Goal: Obtain resource: Download file/media

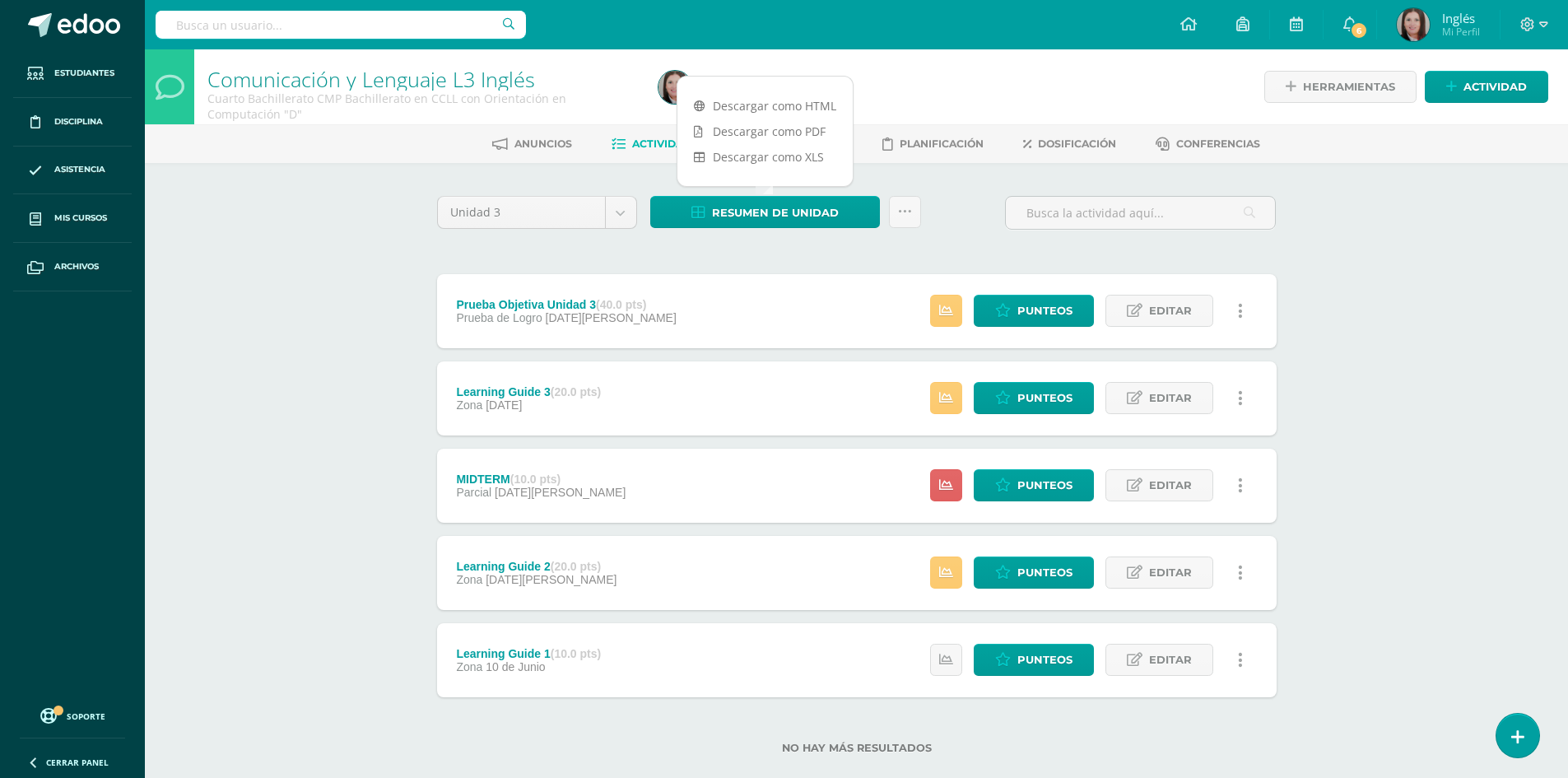
click at [734, 131] on link "Descargar como PDF" at bounding box center [765, 131] width 175 height 26
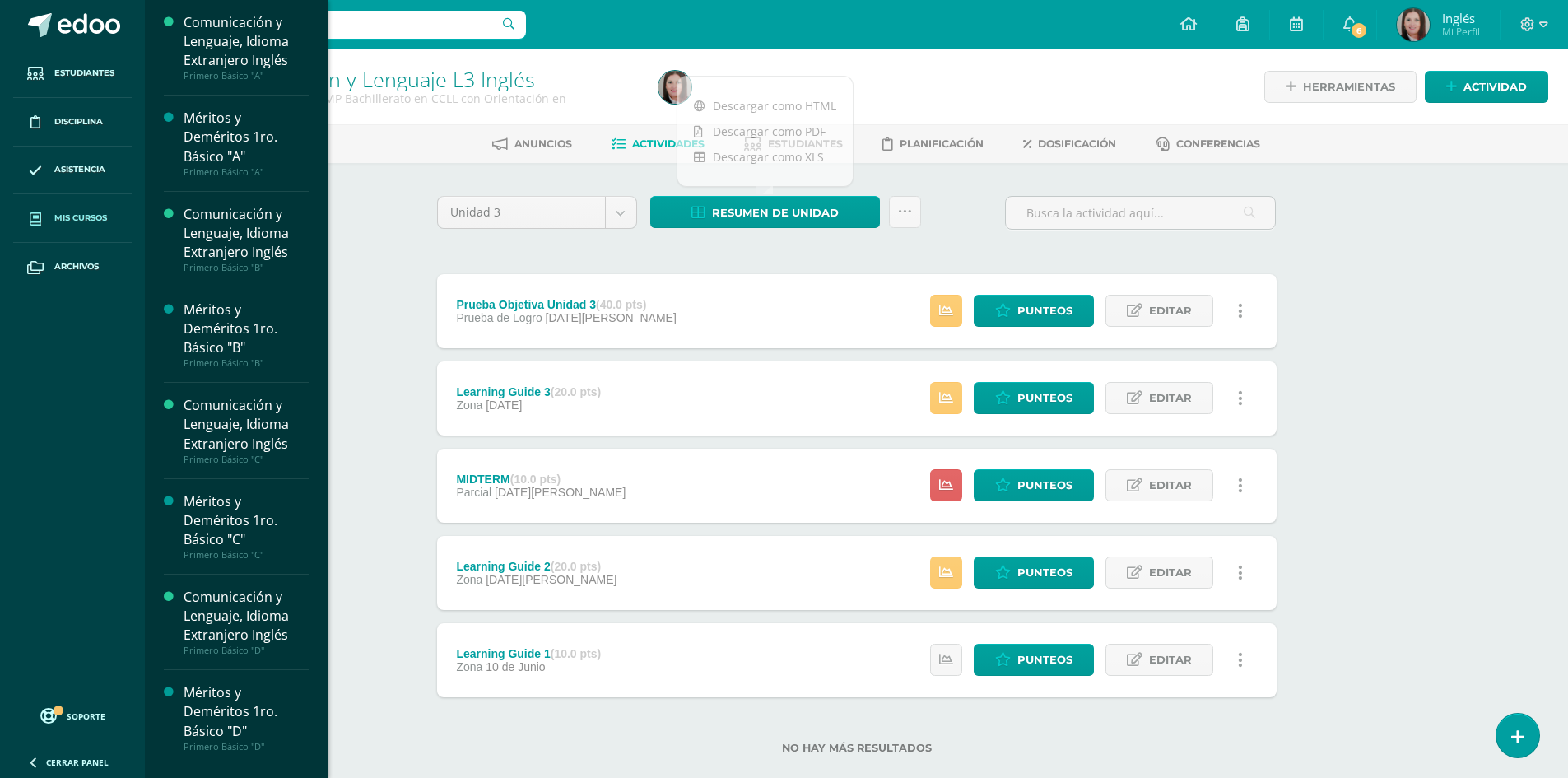
click at [106, 216] on span "Mis cursos" at bounding box center [81, 218] width 53 height 13
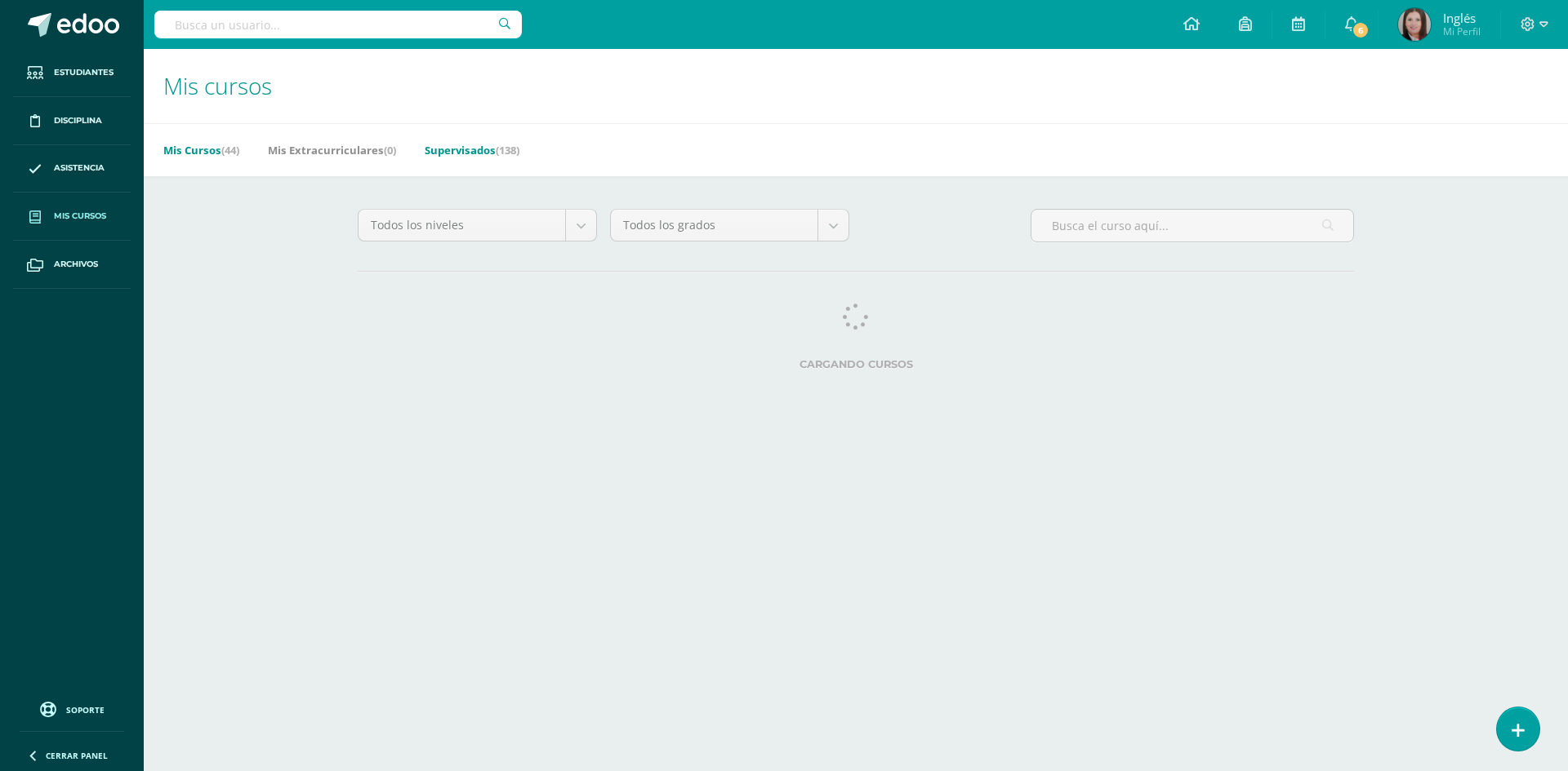
click at [471, 157] on link "Supervisados (138)" at bounding box center [472, 150] width 95 height 26
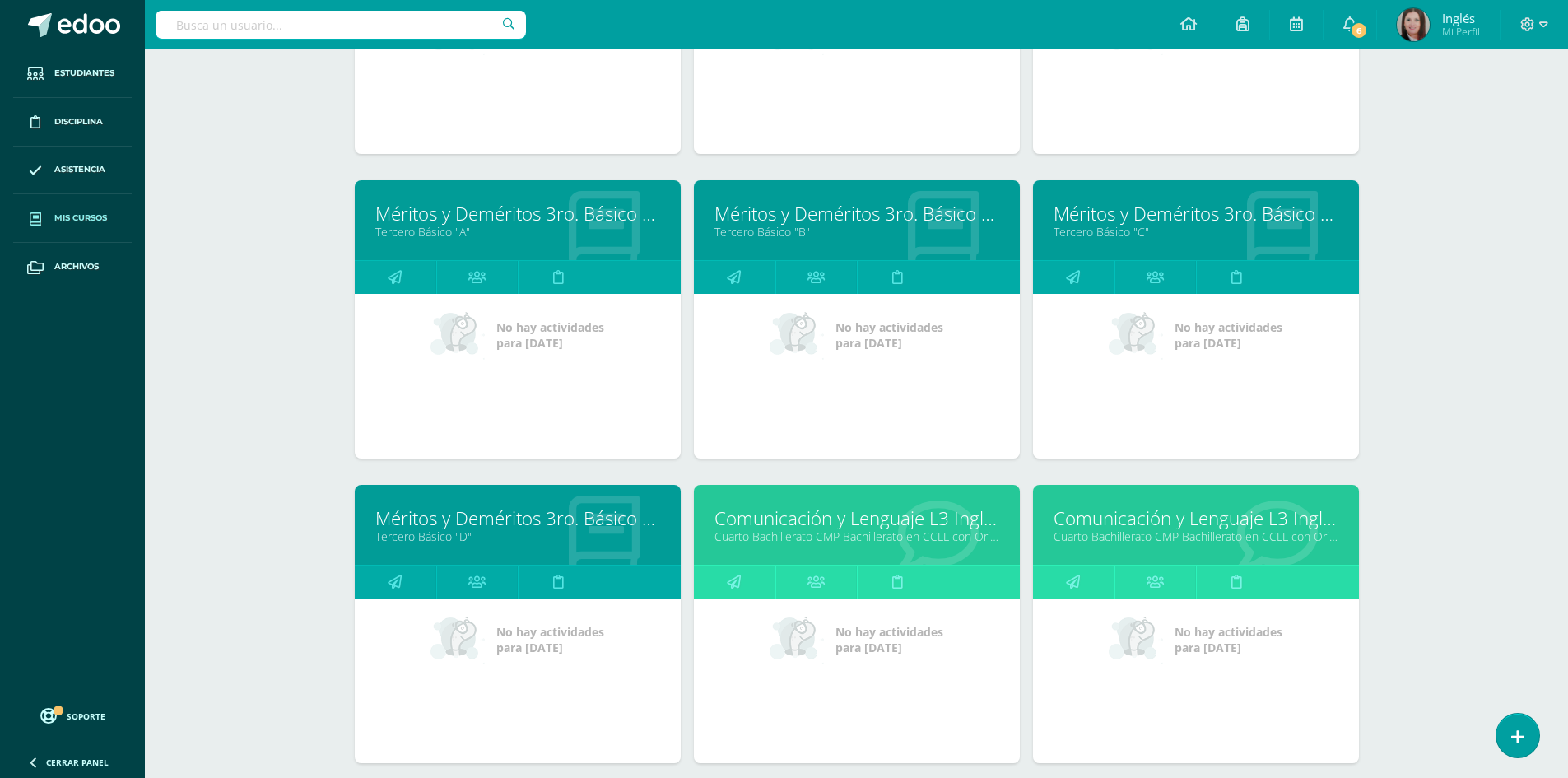
scroll to position [4195, 0]
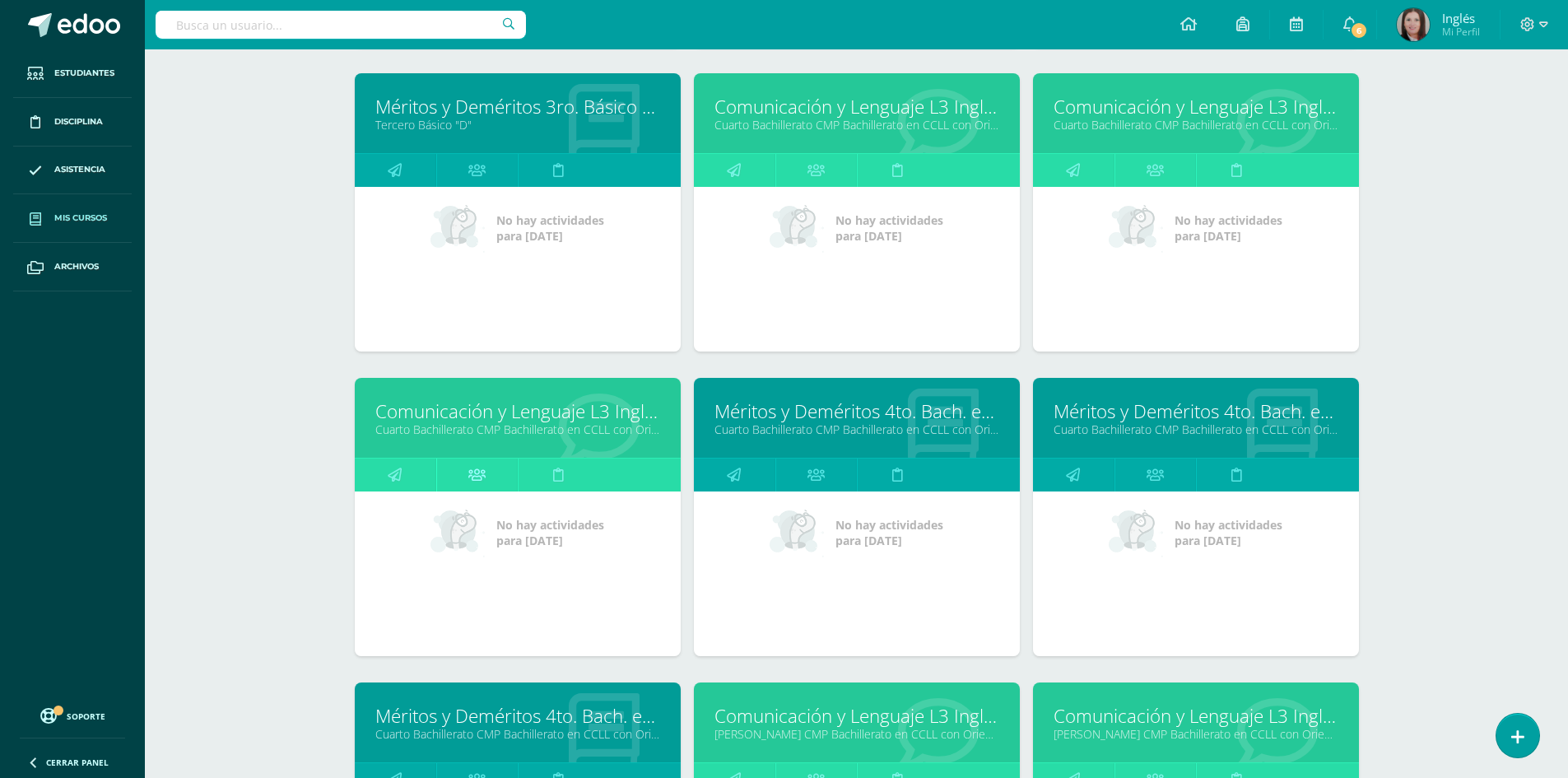
click at [471, 484] on icon at bounding box center [476, 475] width 17 height 32
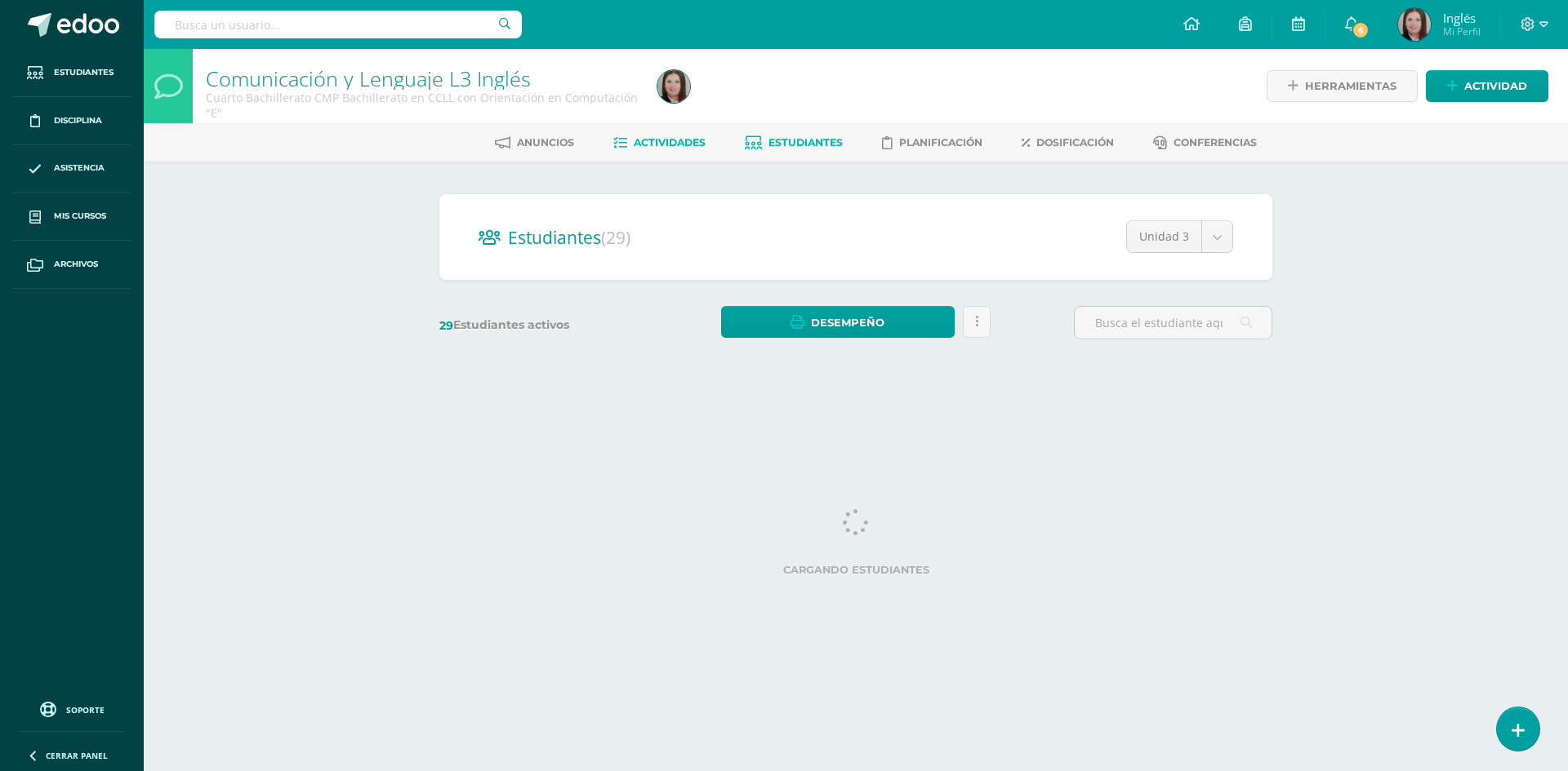
click at [659, 146] on span "Actividades" at bounding box center [670, 142] width 72 height 12
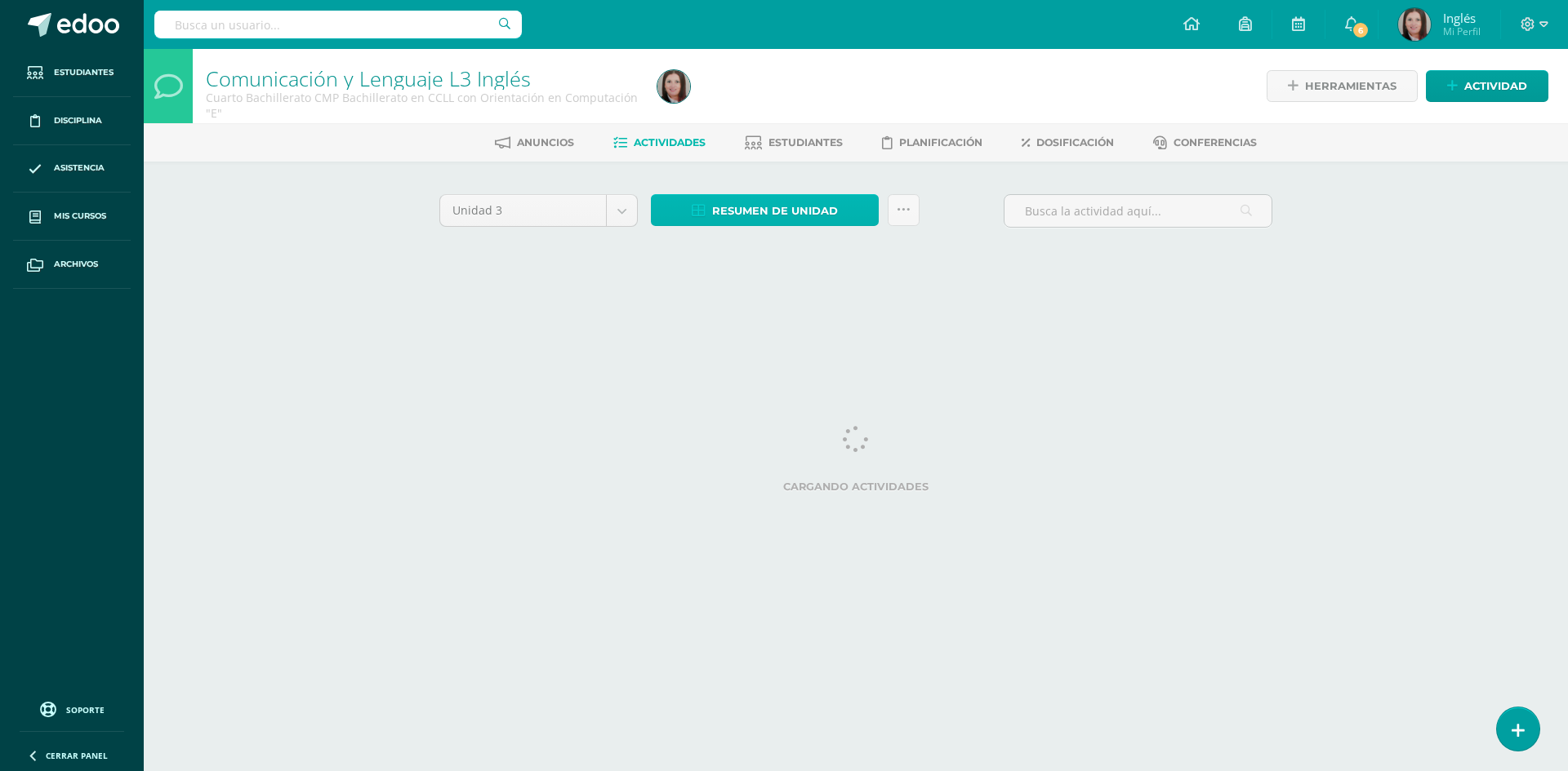
click at [784, 211] on span "Resumen de unidad" at bounding box center [775, 211] width 126 height 31
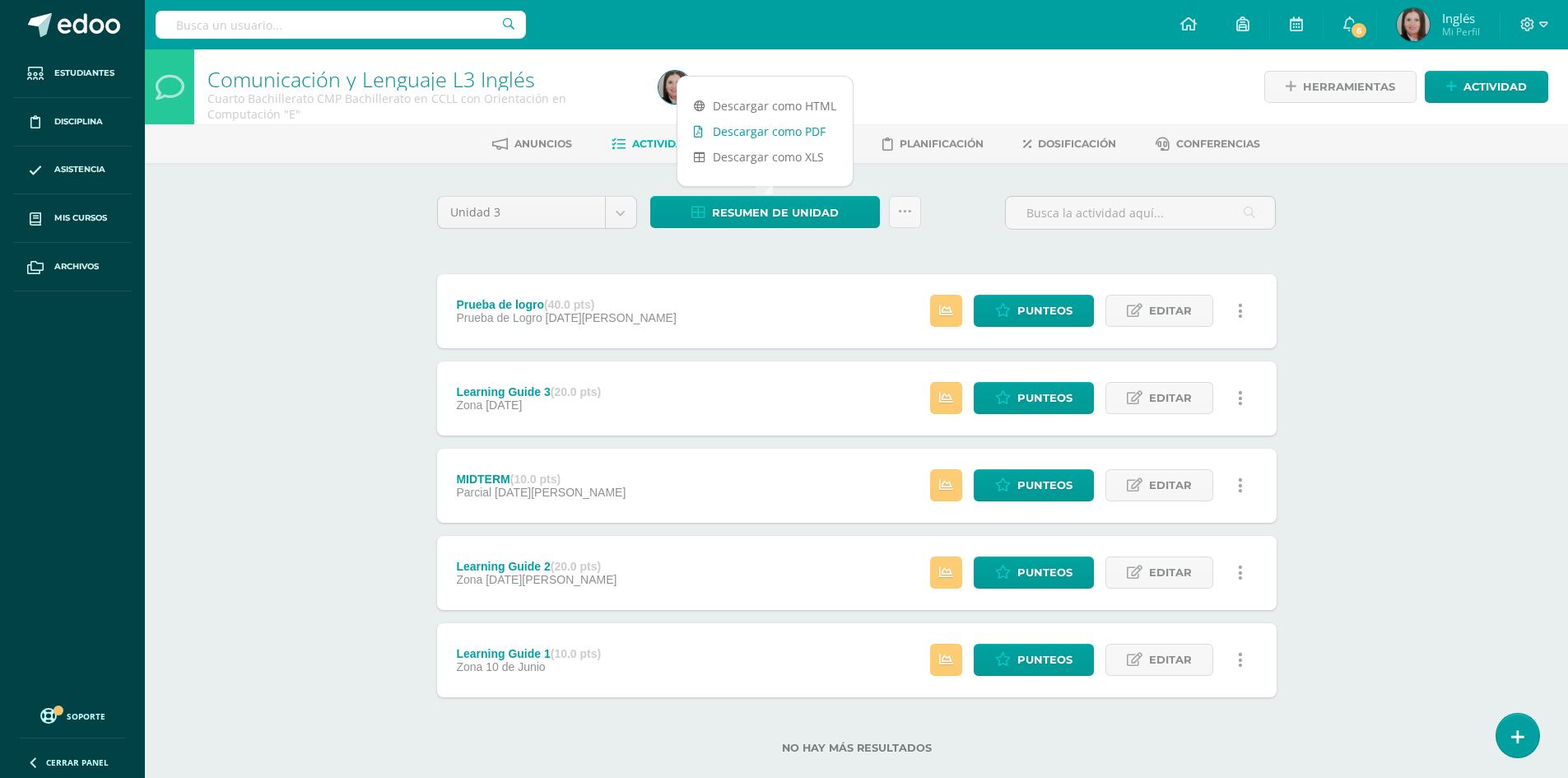
click at [792, 136] on link "Descargar como PDF" at bounding box center [765, 131] width 175 height 26
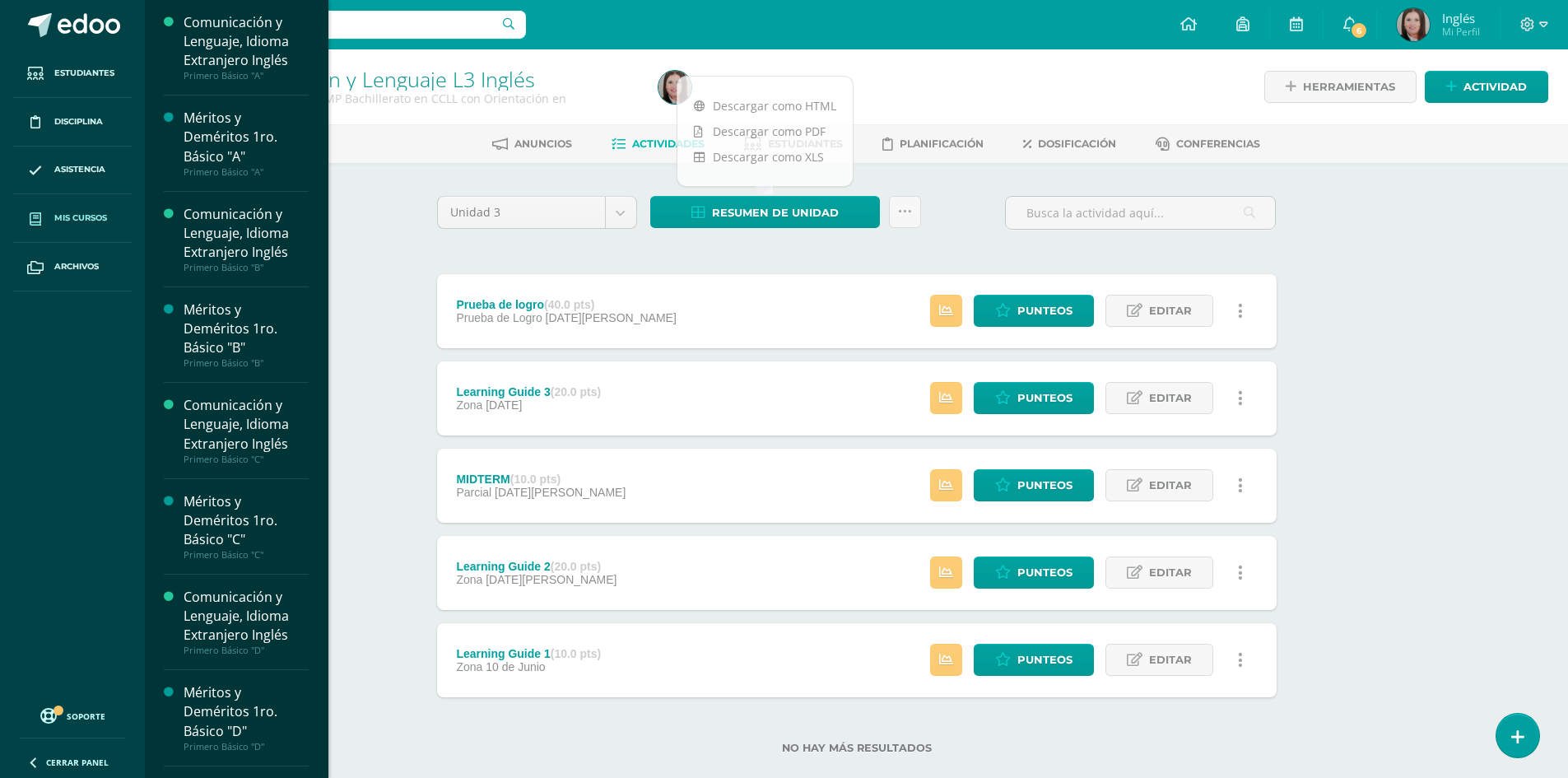
click at [97, 214] on span "Mis cursos" at bounding box center [81, 218] width 53 height 13
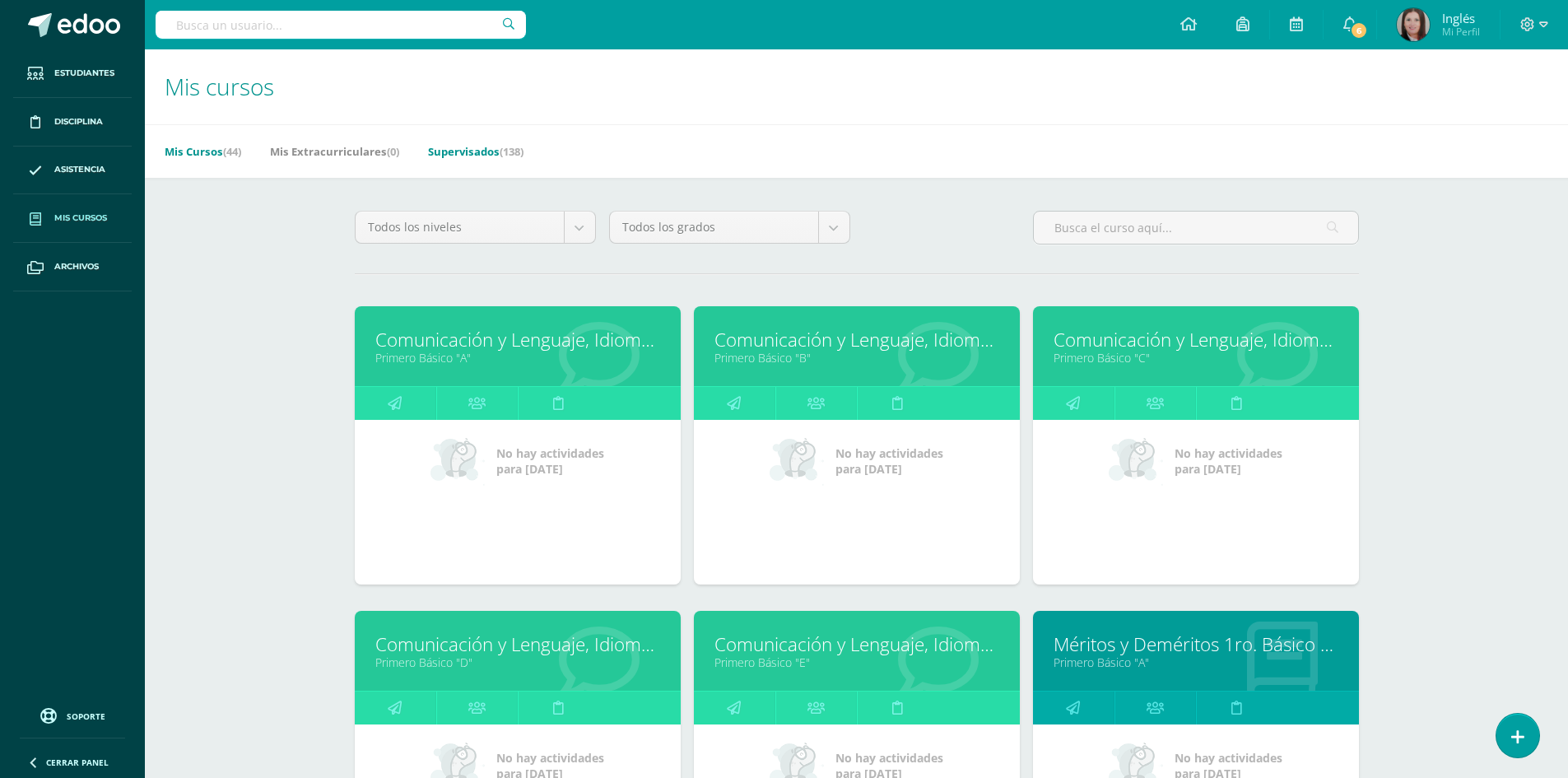
click at [486, 153] on link "Supervisados (138)" at bounding box center [476, 151] width 95 height 26
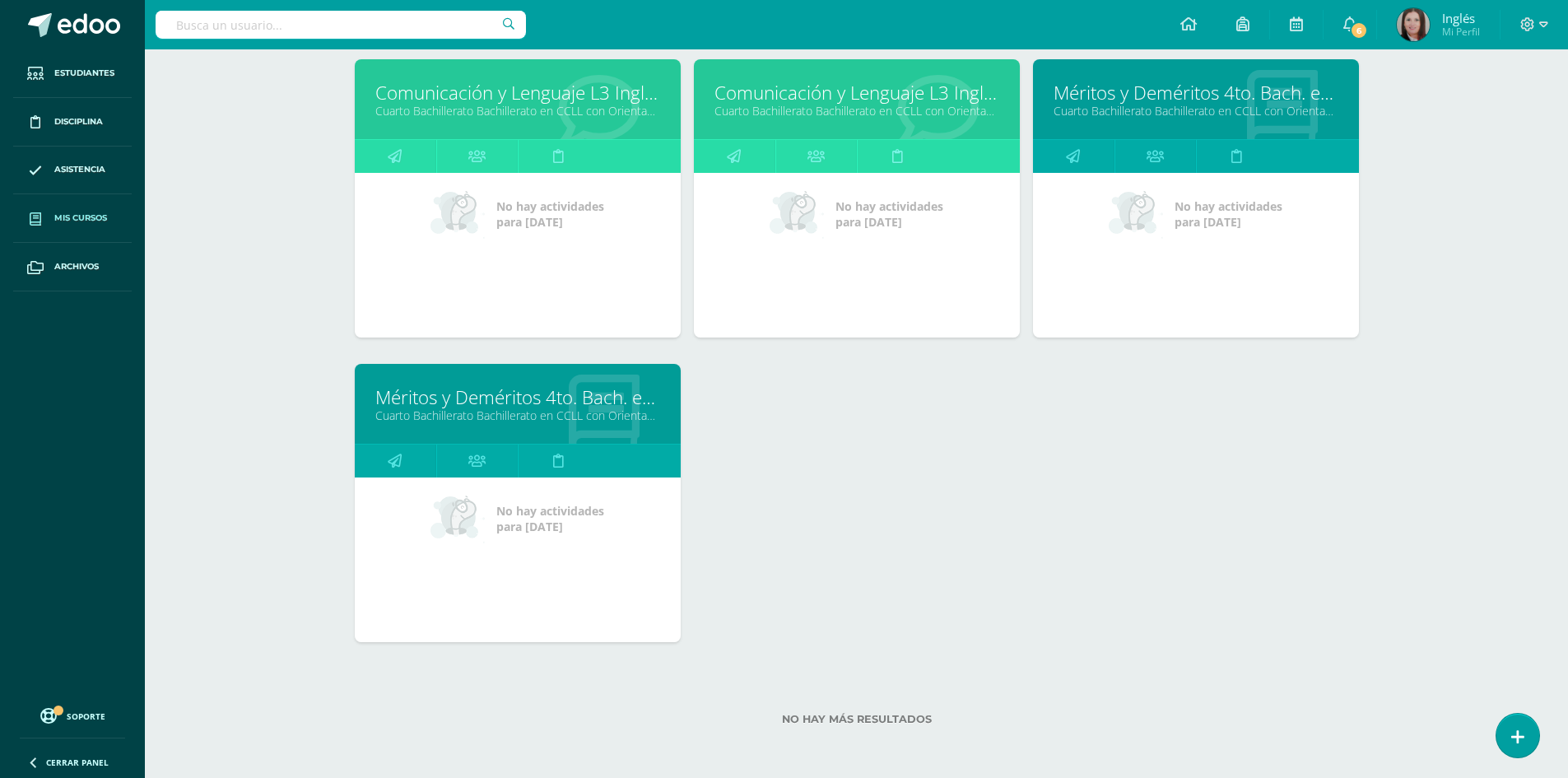
scroll to position [5322, 0]
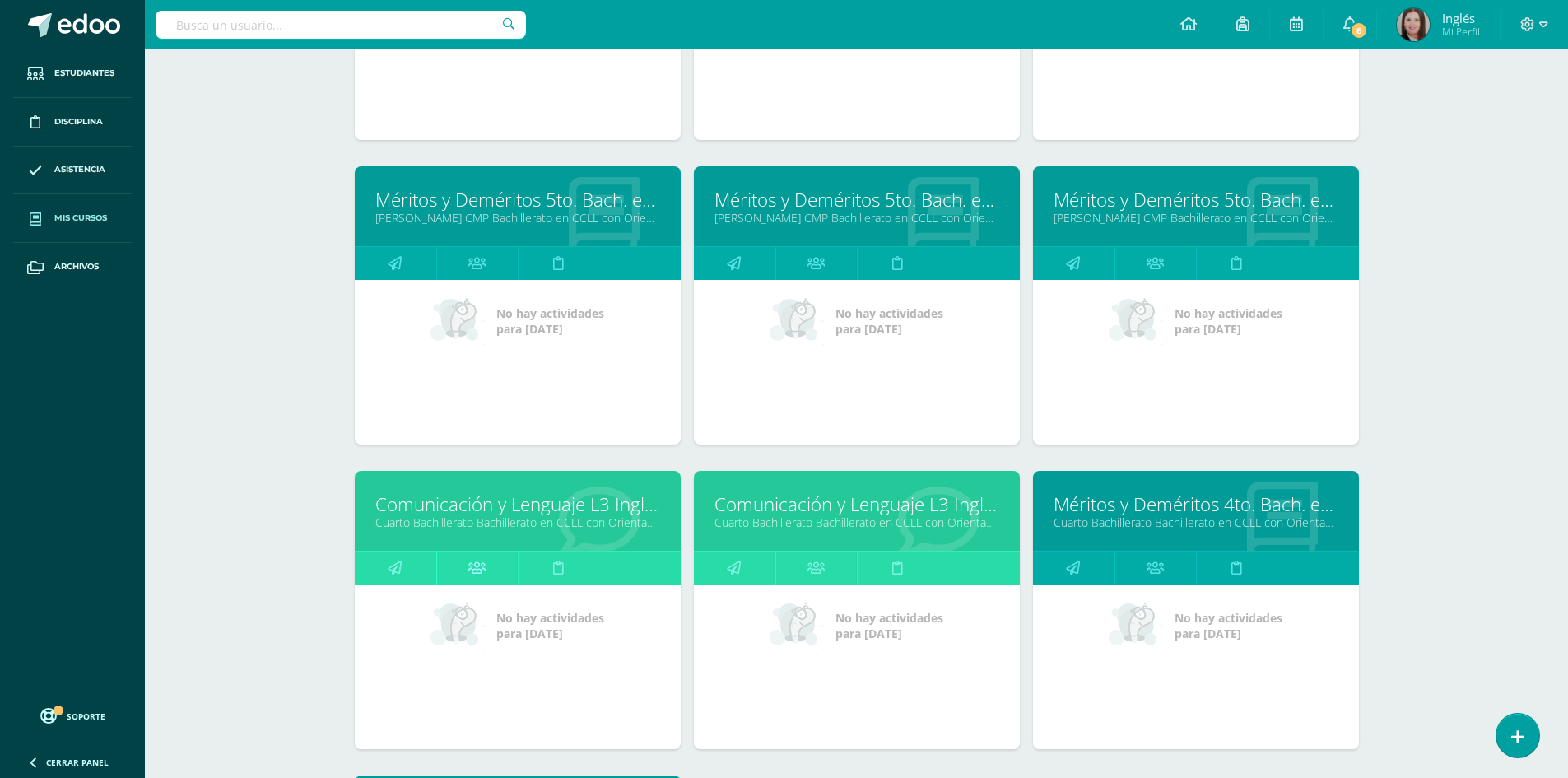
click at [480, 567] on icon at bounding box center [476, 568] width 17 height 32
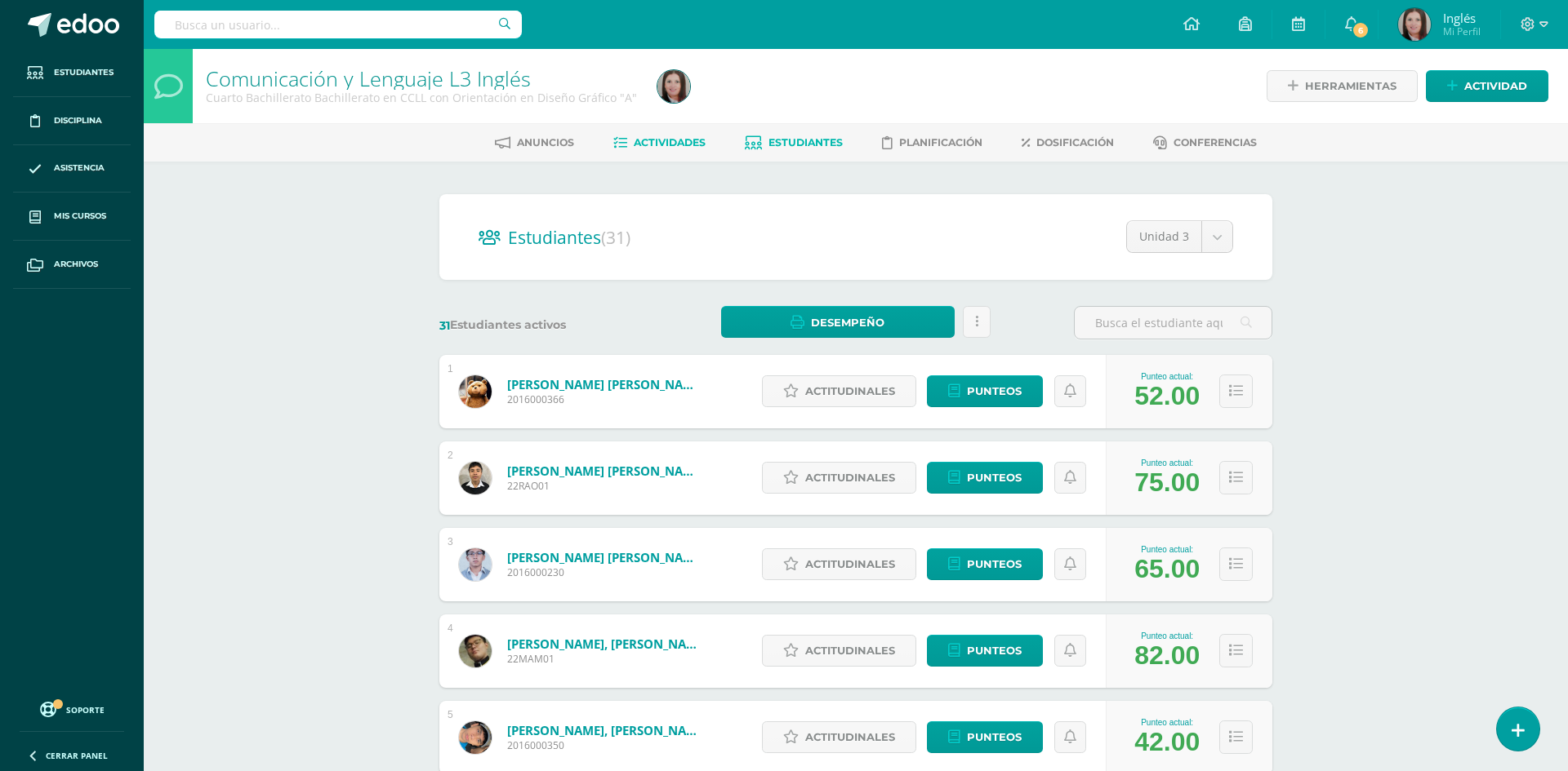
click at [650, 144] on span "Actividades" at bounding box center [670, 142] width 72 height 12
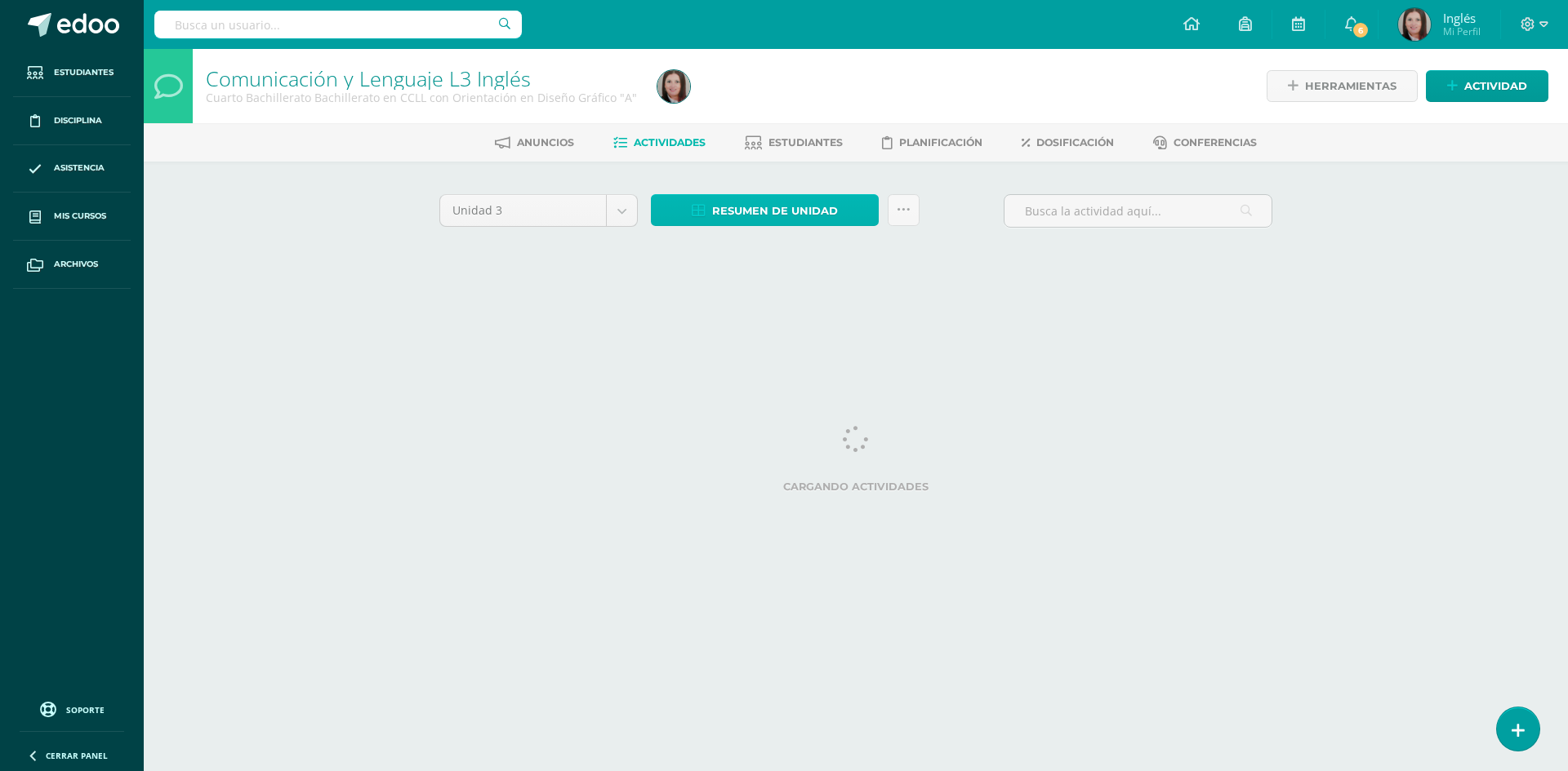
click at [740, 211] on span "Resumen de unidad" at bounding box center [775, 211] width 126 height 31
click at [753, 210] on span "Resumen de unidad" at bounding box center [775, 211] width 126 height 31
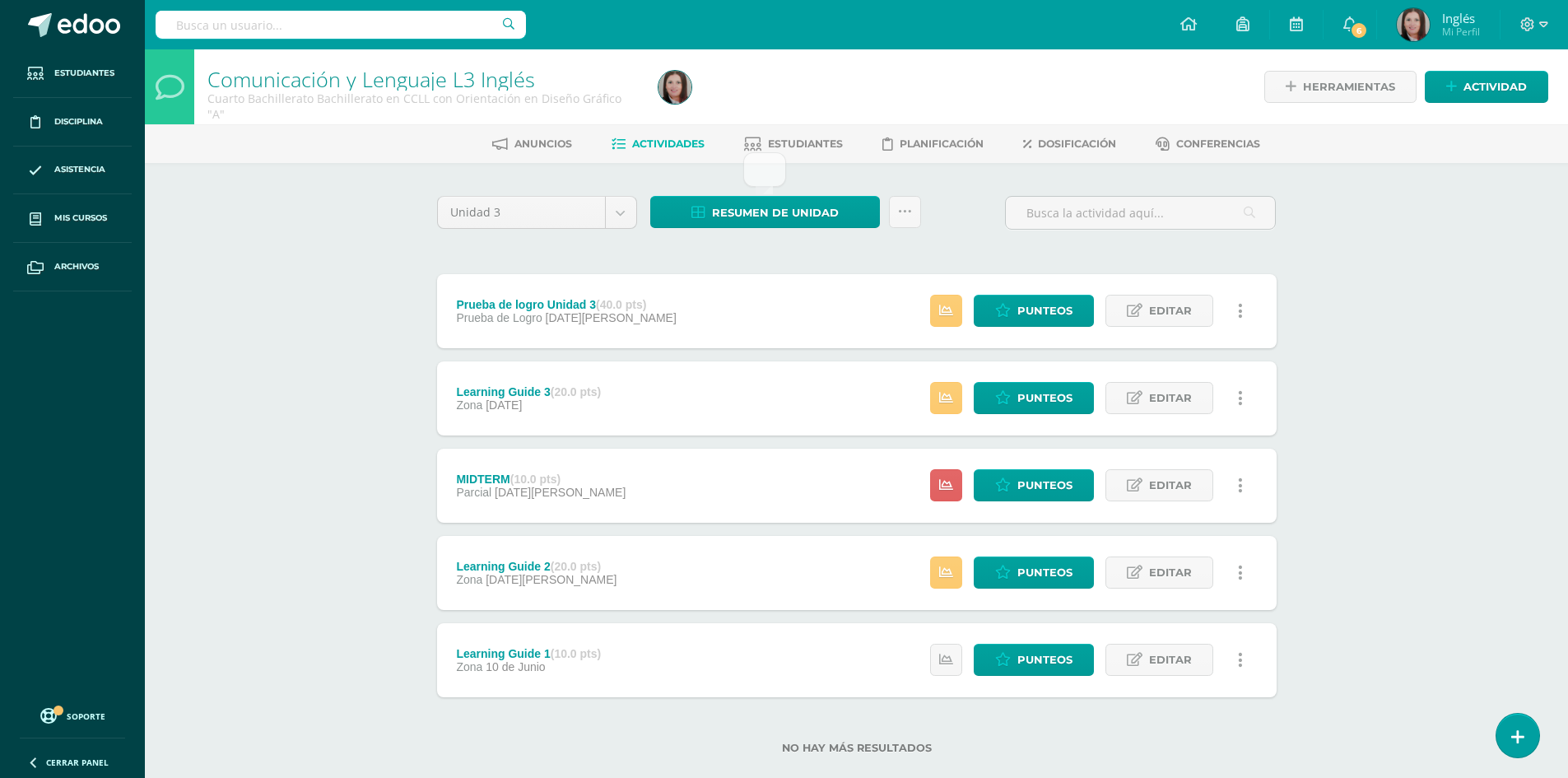
click at [662, 144] on span "Actividades" at bounding box center [668, 143] width 73 height 12
click at [780, 213] on span "Resumen de unidad" at bounding box center [776, 213] width 127 height 31
click at [773, 137] on link "Descargar como PDF" at bounding box center [765, 131] width 175 height 26
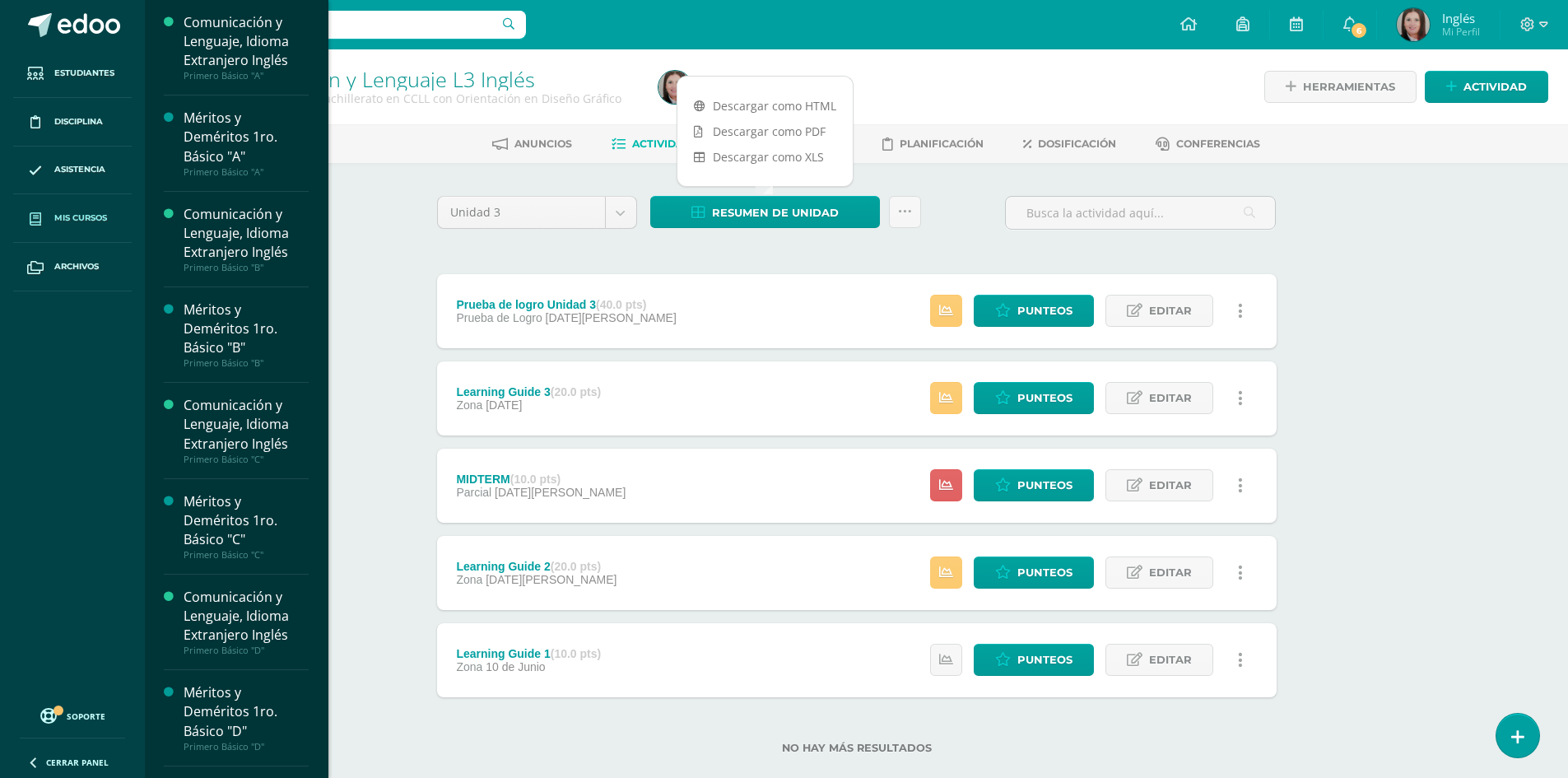
click at [86, 216] on span "Mis cursos" at bounding box center [81, 218] width 53 height 13
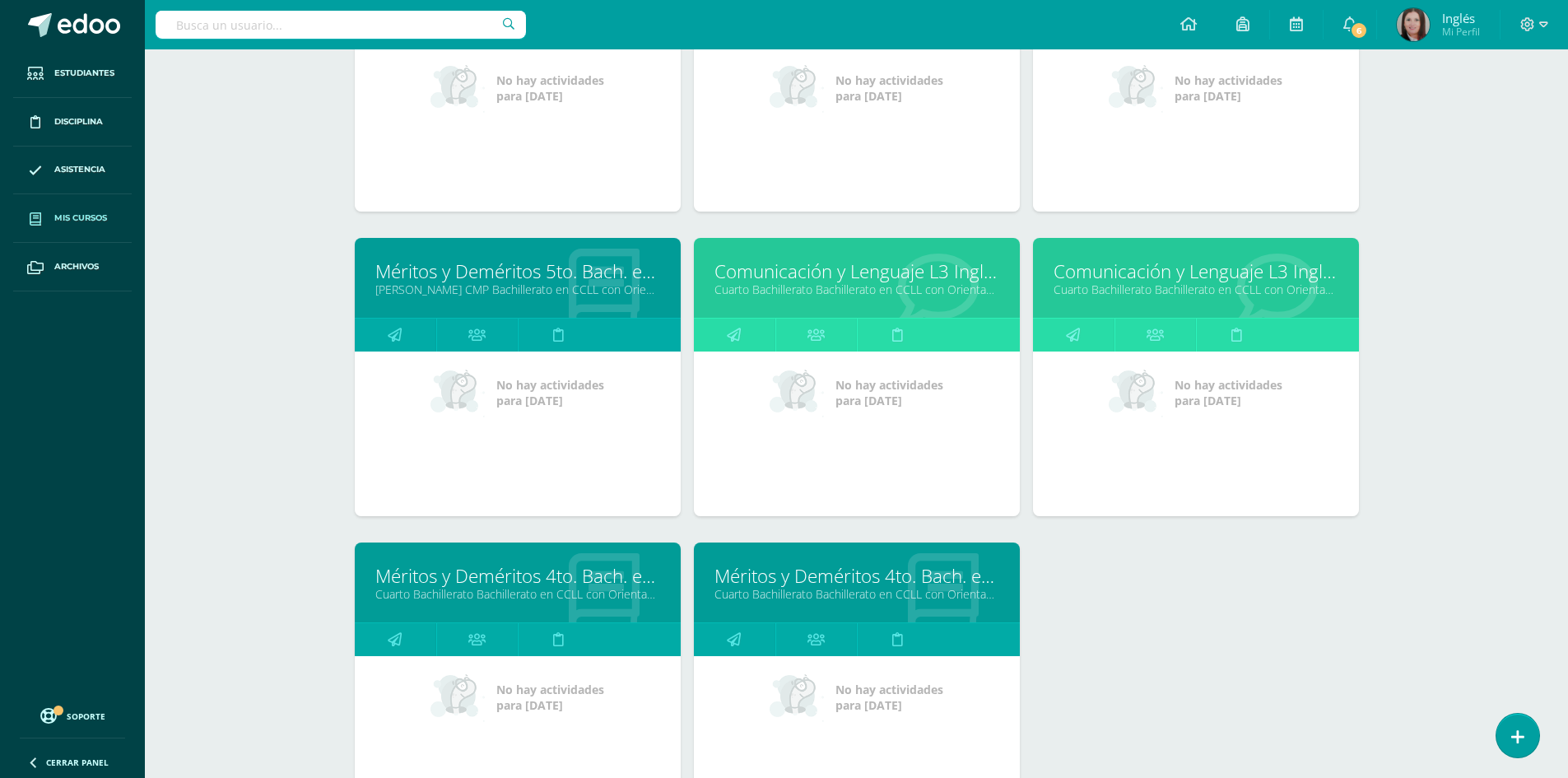
scroll to position [4113, 0]
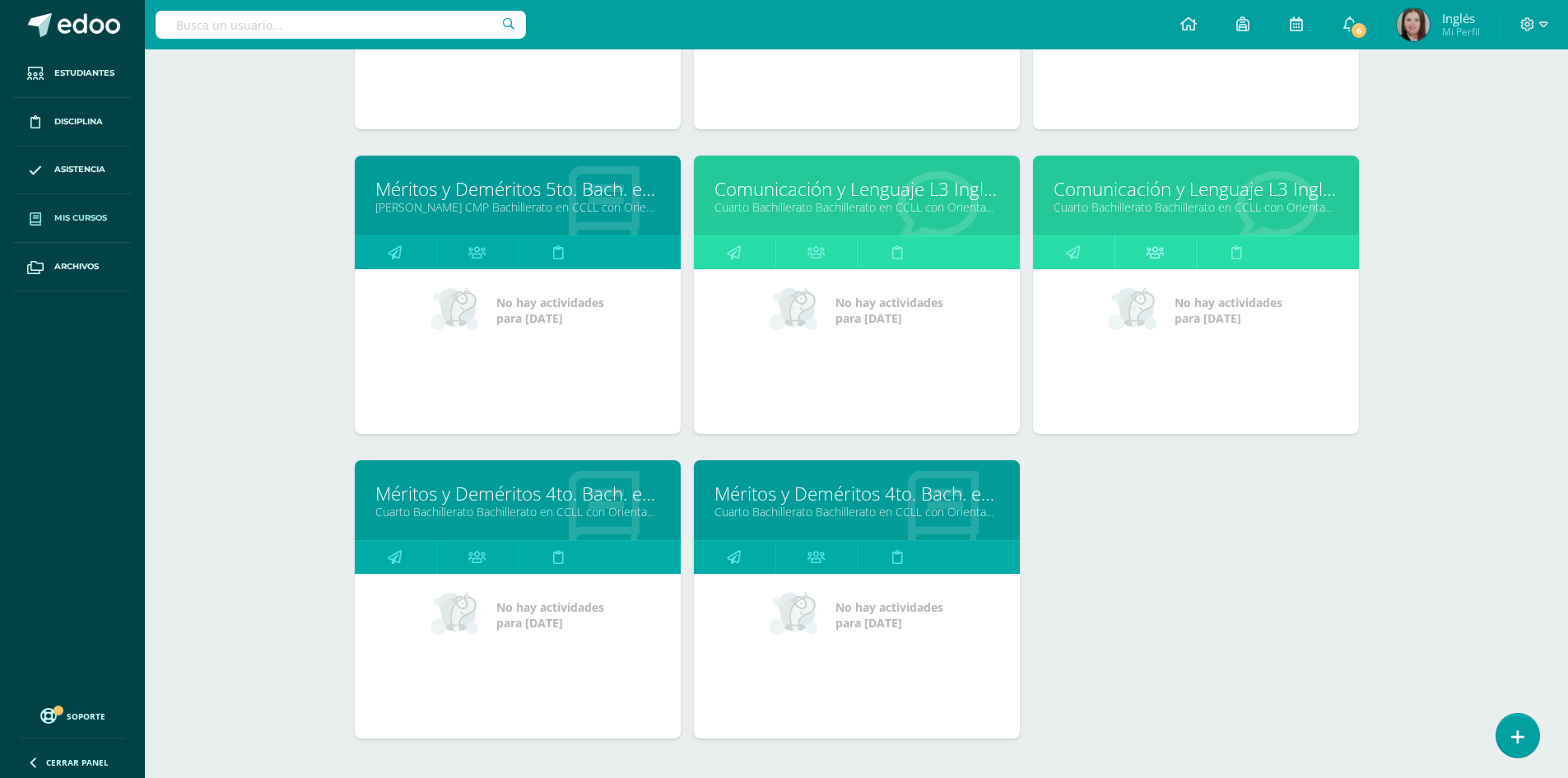
click at [1153, 257] on icon at bounding box center [1154, 253] width 17 height 32
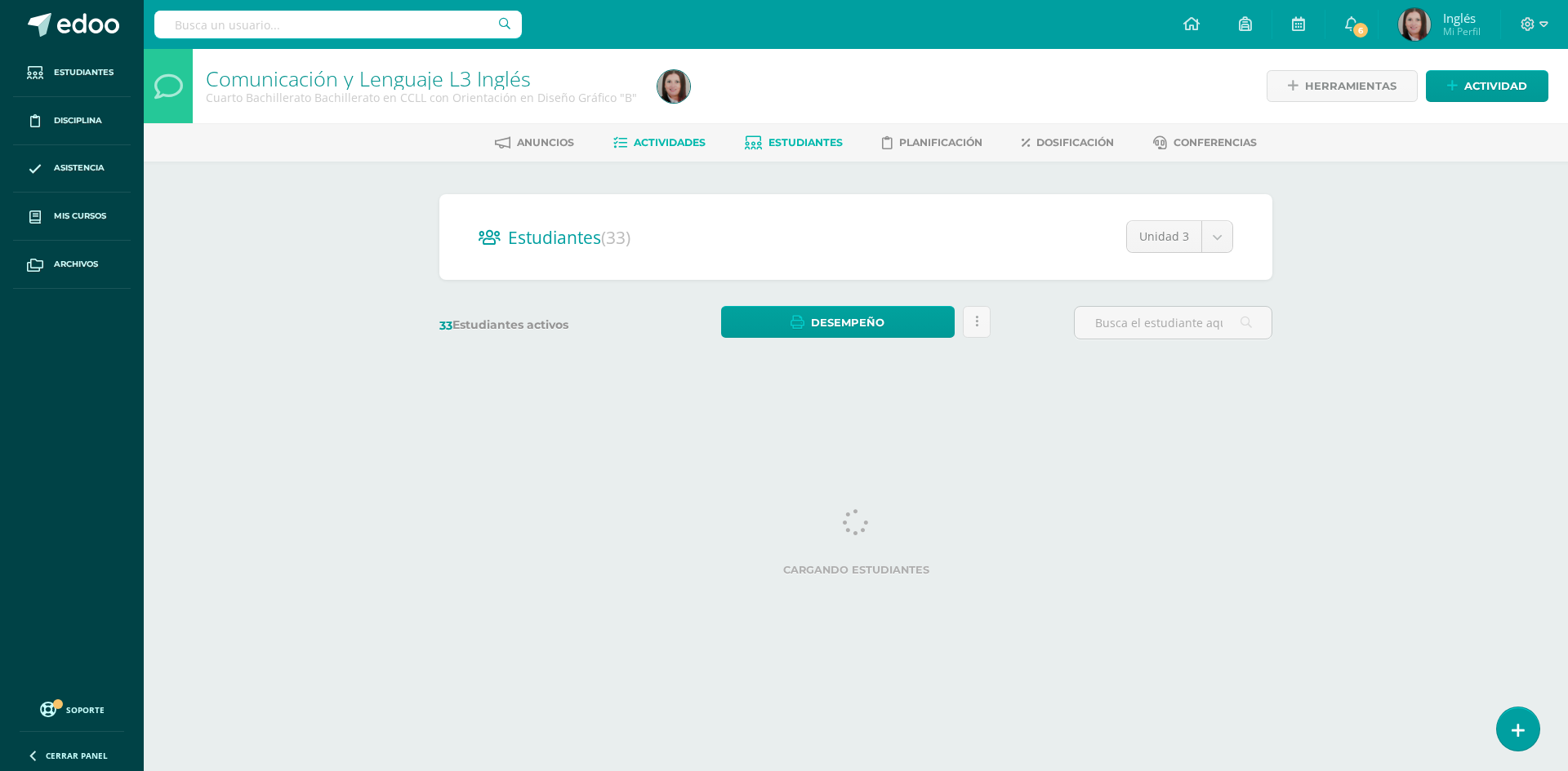
click at [662, 140] on span "Actividades" at bounding box center [670, 142] width 72 height 12
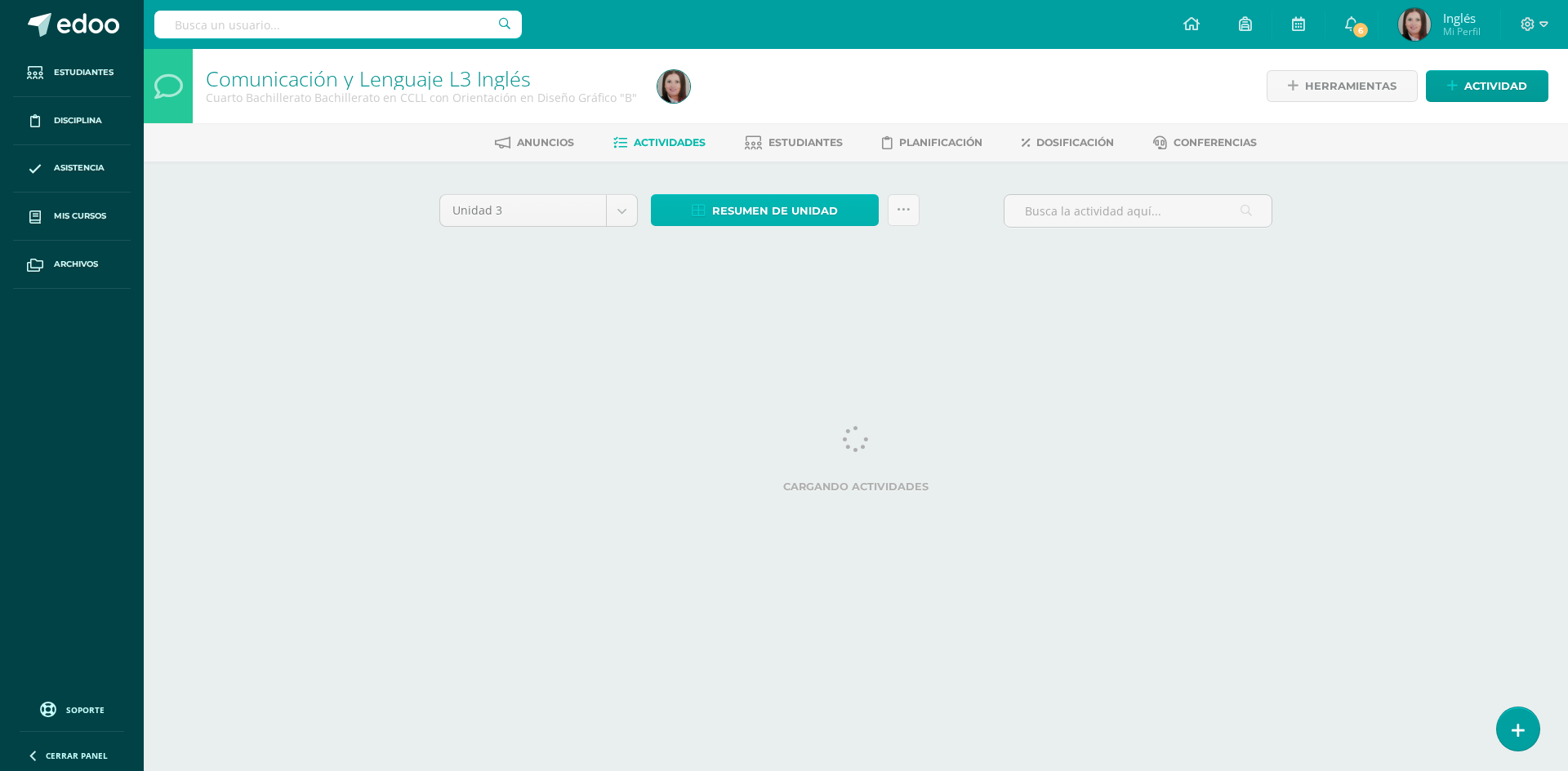
click at [769, 208] on span "Resumen de unidad" at bounding box center [775, 211] width 126 height 31
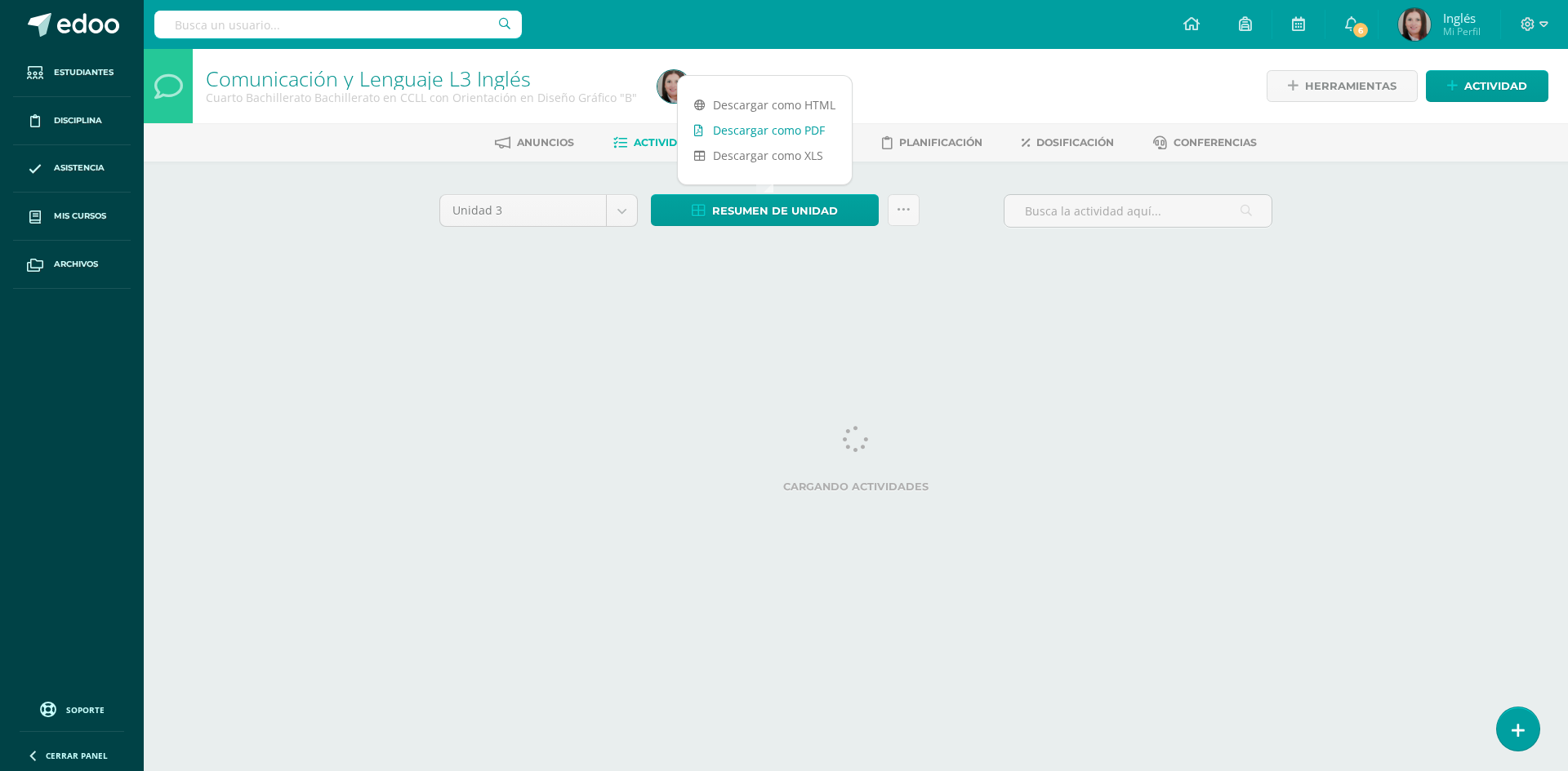
click at [783, 131] on link "Descargar como PDF" at bounding box center [764, 130] width 174 height 26
